Goal: Task Accomplishment & Management: Manage account settings

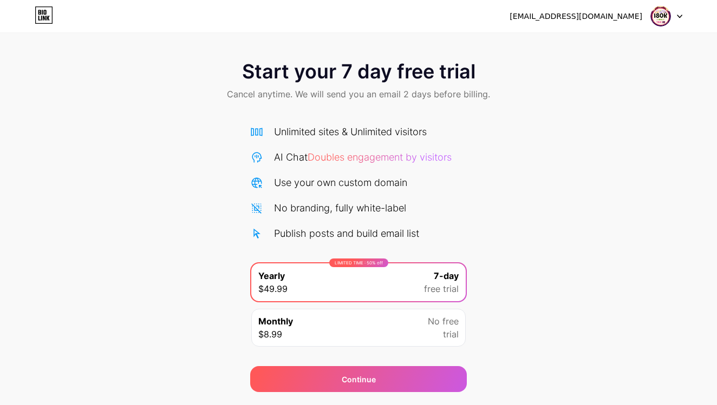
click at [680, 12] on div at bounding box center [666, 15] width 31 height 19
click at [609, 48] on li "Logout" at bounding box center [614, 44] width 134 height 29
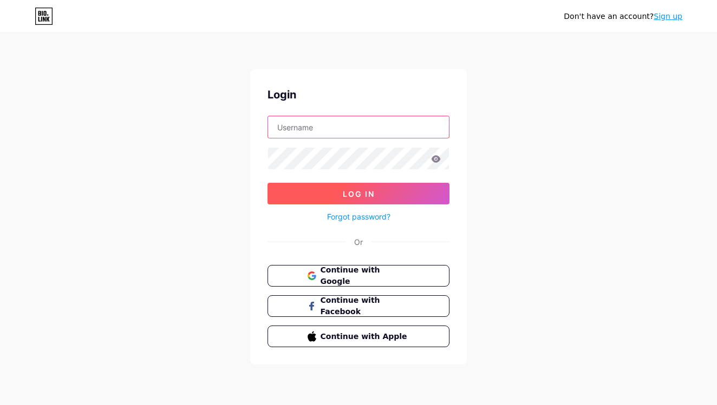
type input "mrtechbdofficial"
click at [349, 183] on button "Log In" at bounding box center [358, 194] width 182 height 22
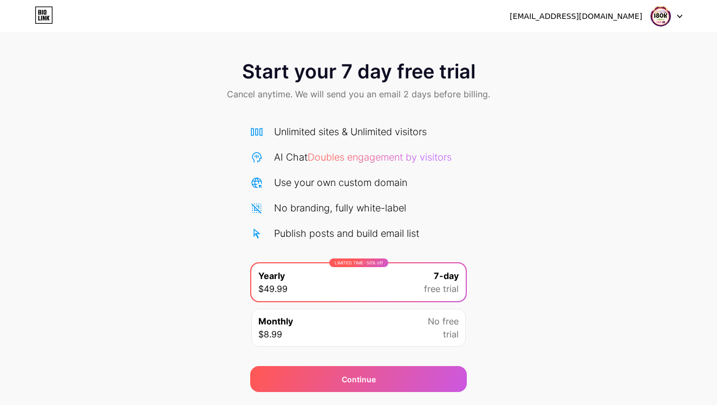
click at [680, 14] on div at bounding box center [666, 15] width 31 height 19
click at [646, 40] on li "Logout" at bounding box center [614, 44] width 134 height 29
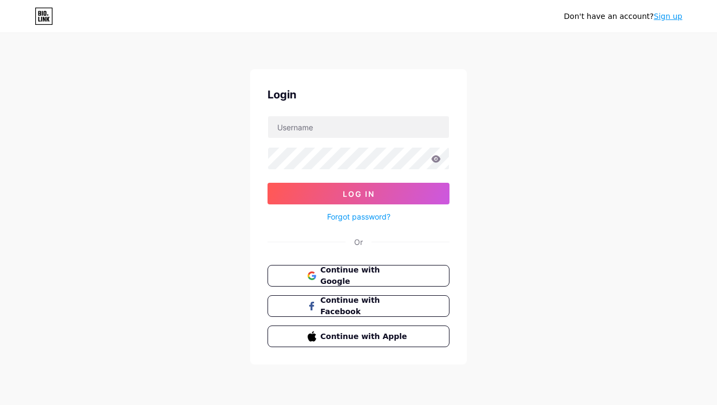
click at [586, 48] on div "Don't have an account? Sign up Login Log In Forgot password? Or Continue with G…" at bounding box center [358, 199] width 717 height 399
click at [432, 131] on input "text" at bounding box center [358, 127] width 181 height 22
type input "mrtechbdofficial"
click at [436, 157] on icon at bounding box center [435, 158] width 9 height 7
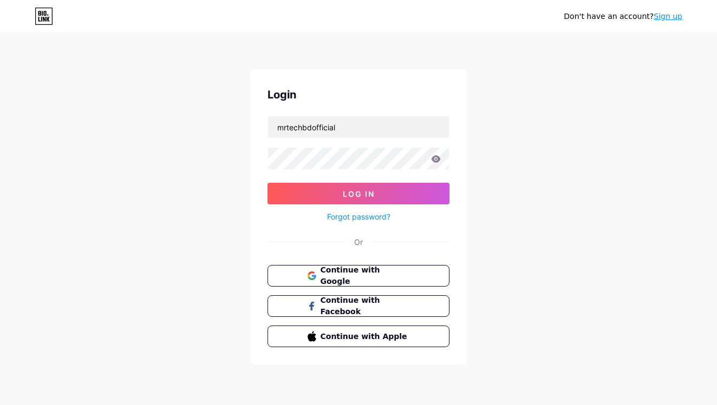
click at [436, 157] on icon at bounding box center [436, 159] width 10 height 8
click at [426, 179] on form "mrtechbdofficial Log In Forgot password?" at bounding box center [358, 170] width 182 height 108
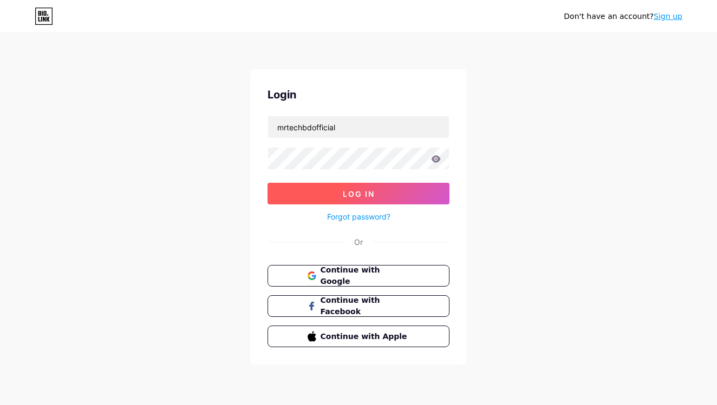
click at [421, 194] on button "Log In" at bounding box center [358, 194] width 182 height 22
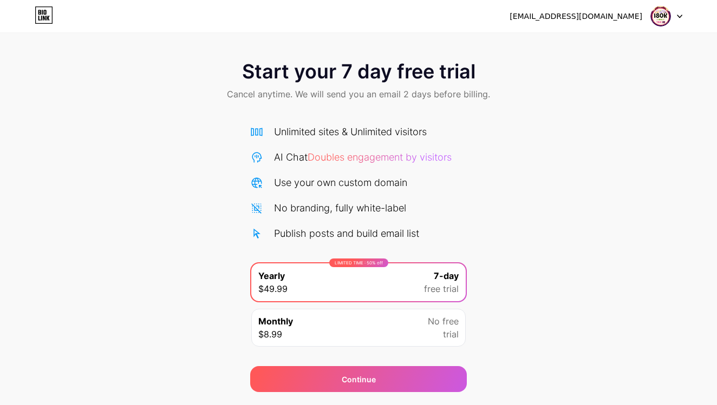
click at [608, 14] on div "[EMAIL_ADDRESS][DOMAIN_NAME]" at bounding box center [575, 16] width 133 height 11
click at [682, 14] on div "angelasha1029@gmail.com Logout" at bounding box center [358, 15] width 717 height 19
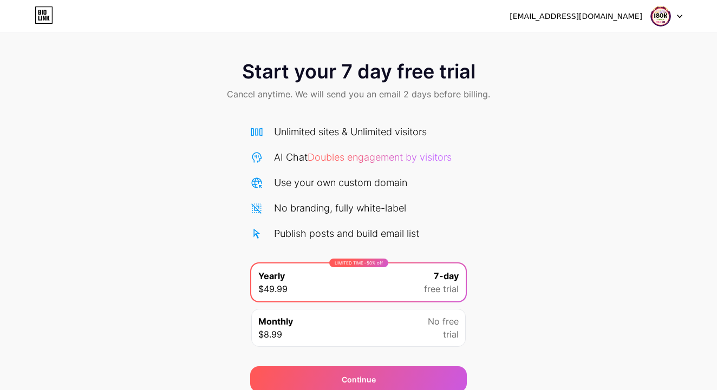
click at [681, 15] on icon at bounding box center [678, 17] width 5 height 4
click at [634, 44] on li "Logout" at bounding box center [614, 44] width 134 height 29
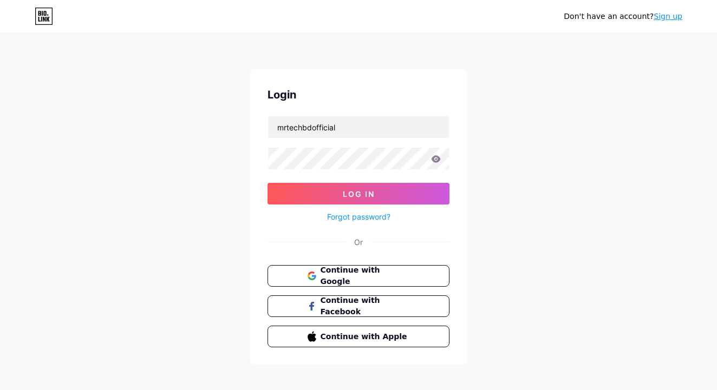
click at [435, 155] on icon at bounding box center [436, 159] width 10 height 8
click at [351, 128] on input "mrtechbdofficial" at bounding box center [358, 127] width 181 height 22
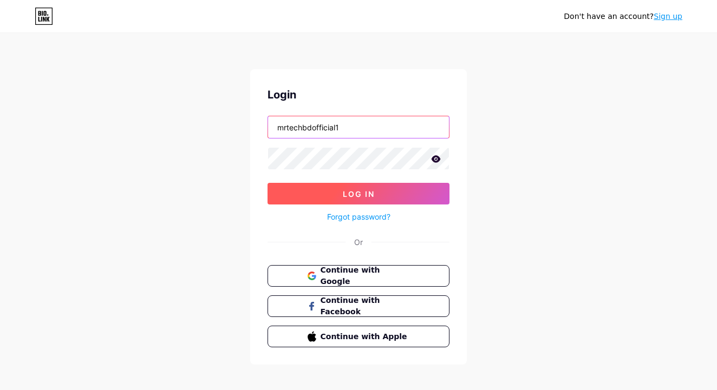
type input "mrtechbdofficial1"
click at [364, 190] on span "Log In" at bounding box center [359, 193] width 32 height 9
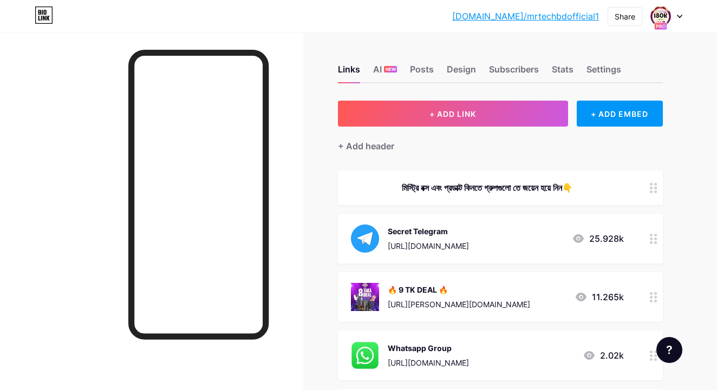
click at [680, 15] on icon at bounding box center [678, 17] width 5 height 4
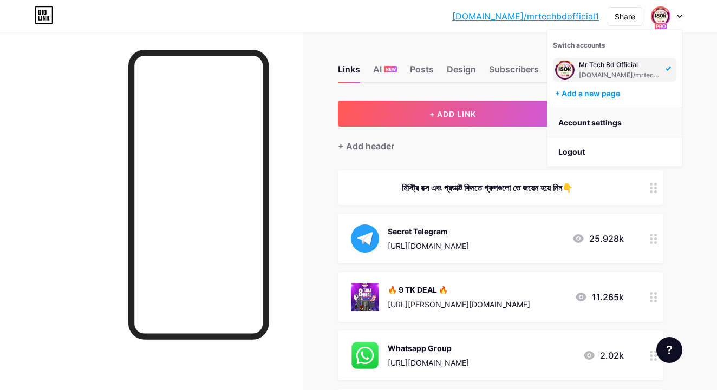
click at [634, 121] on link "Account settings" at bounding box center [614, 122] width 134 height 29
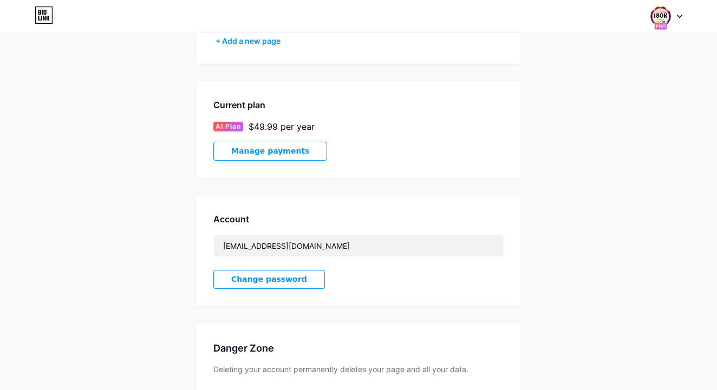
scroll to position [131, 0]
click at [298, 126] on div "$49.99 per year" at bounding box center [281, 126] width 66 height 13
click at [273, 154] on span "Manage payments" at bounding box center [270, 150] width 78 height 9
click at [295, 123] on div "$49.99 per year" at bounding box center [281, 126] width 66 height 13
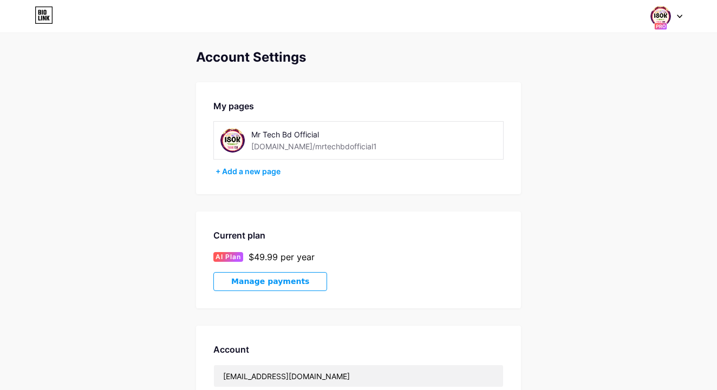
scroll to position [0, 0]
click at [678, 15] on icon at bounding box center [678, 17] width 5 height 4
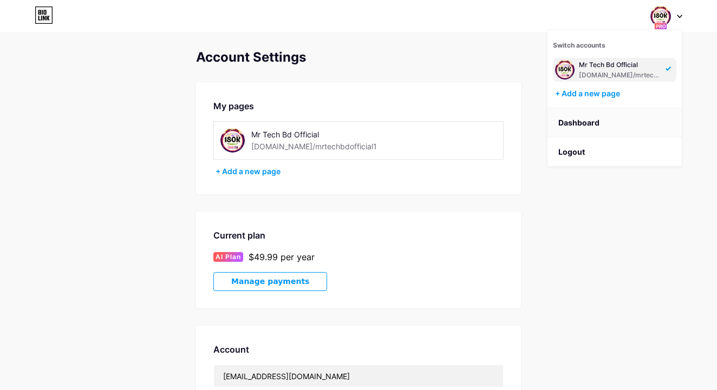
click at [599, 117] on link "Dashboard" at bounding box center [614, 122] width 134 height 29
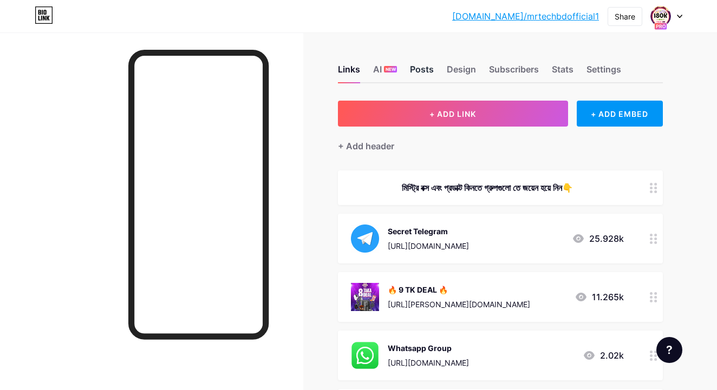
click at [422, 69] on div "Posts" at bounding box center [422, 72] width 24 height 19
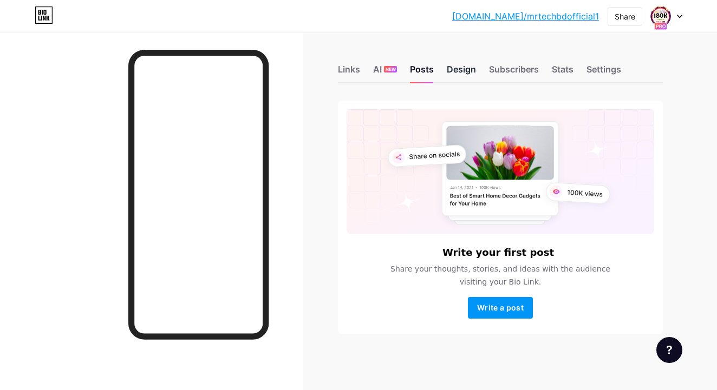
click at [456, 68] on div "Design" at bounding box center [460, 72] width 29 height 19
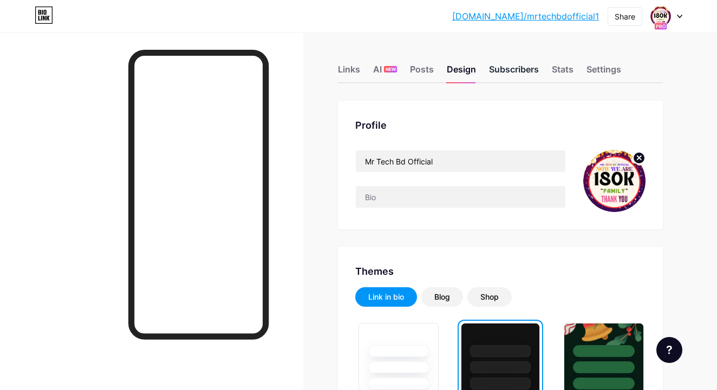
click at [509, 68] on div "Subscribers" at bounding box center [514, 72] width 50 height 19
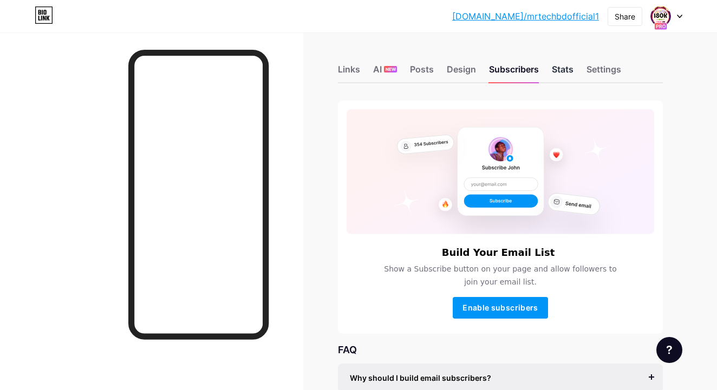
click at [561, 72] on div "Stats" at bounding box center [562, 72] width 22 height 19
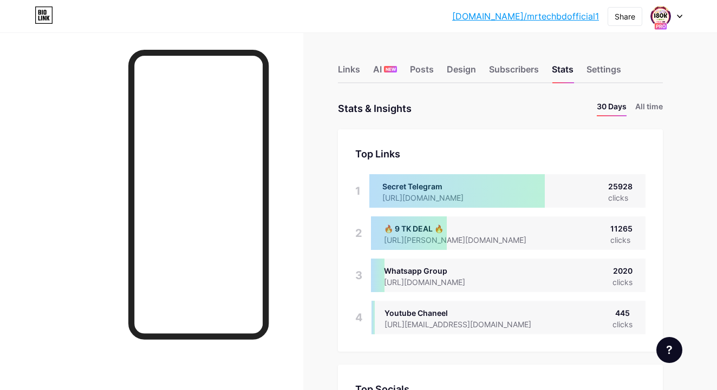
click at [600, 62] on div "Links AI NEW Posts Design Subscribers Stats Settings" at bounding box center [500, 64] width 325 height 38
click at [600, 69] on div "Settings" at bounding box center [603, 72] width 35 height 19
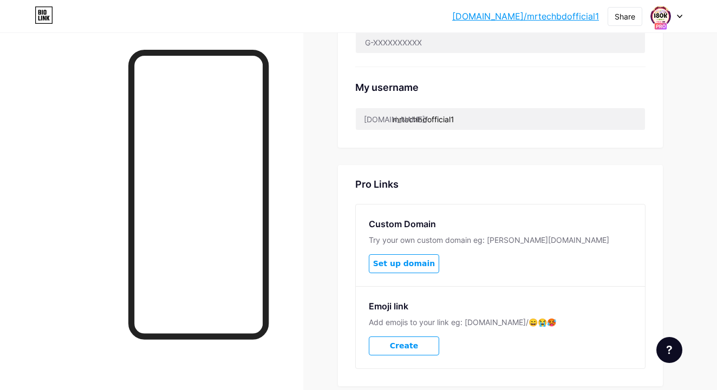
scroll to position [444, 0]
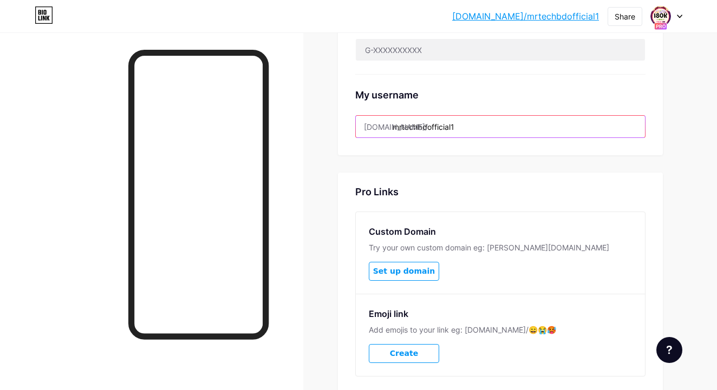
click at [470, 134] on input "mrtechbdofficial1" at bounding box center [500, 127] width 289 height 22
type input "mrtechbdofficial"
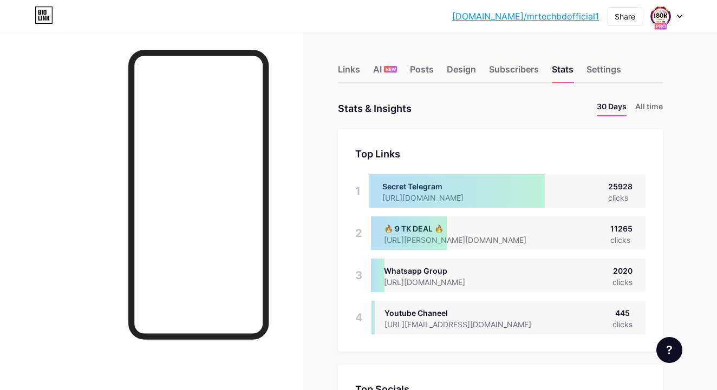
scroll to position [390, 717]
click at [610, 71] on div "Settings" at bounding box center [603, 72] width 35 height 19
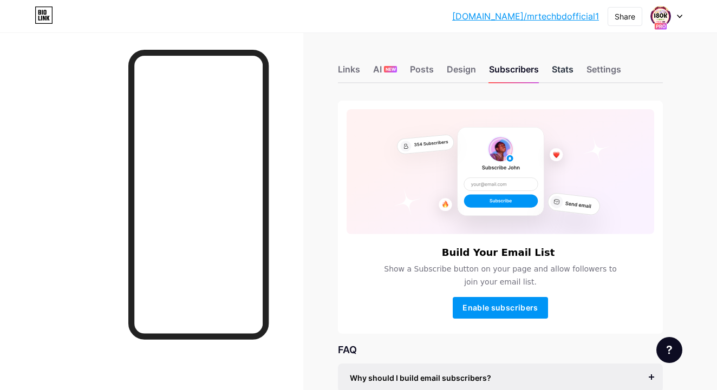
click at [563, 68] on div "Stats" at bounding box center [562, 72] width 22 height 19
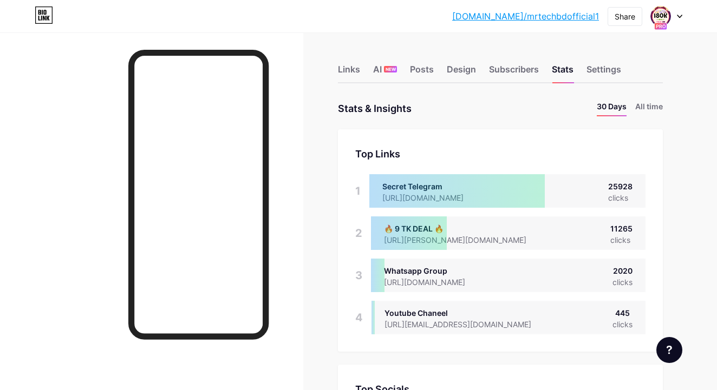
scroll to position [390, 717]
click at [656, 106] on li "All time" at bounding box center [649, 109] width 28 height 16
click at [346, 61] on div "Links AI NEW Posts Design Subscribers Stats Settings" at bounding box center [500, 64] width 325 height 38
click at [346, 65] on div "Links" at bounding box center [349, 72] width 22 height 19
